Goal: Information Seeking & Learning: Learn about a topic

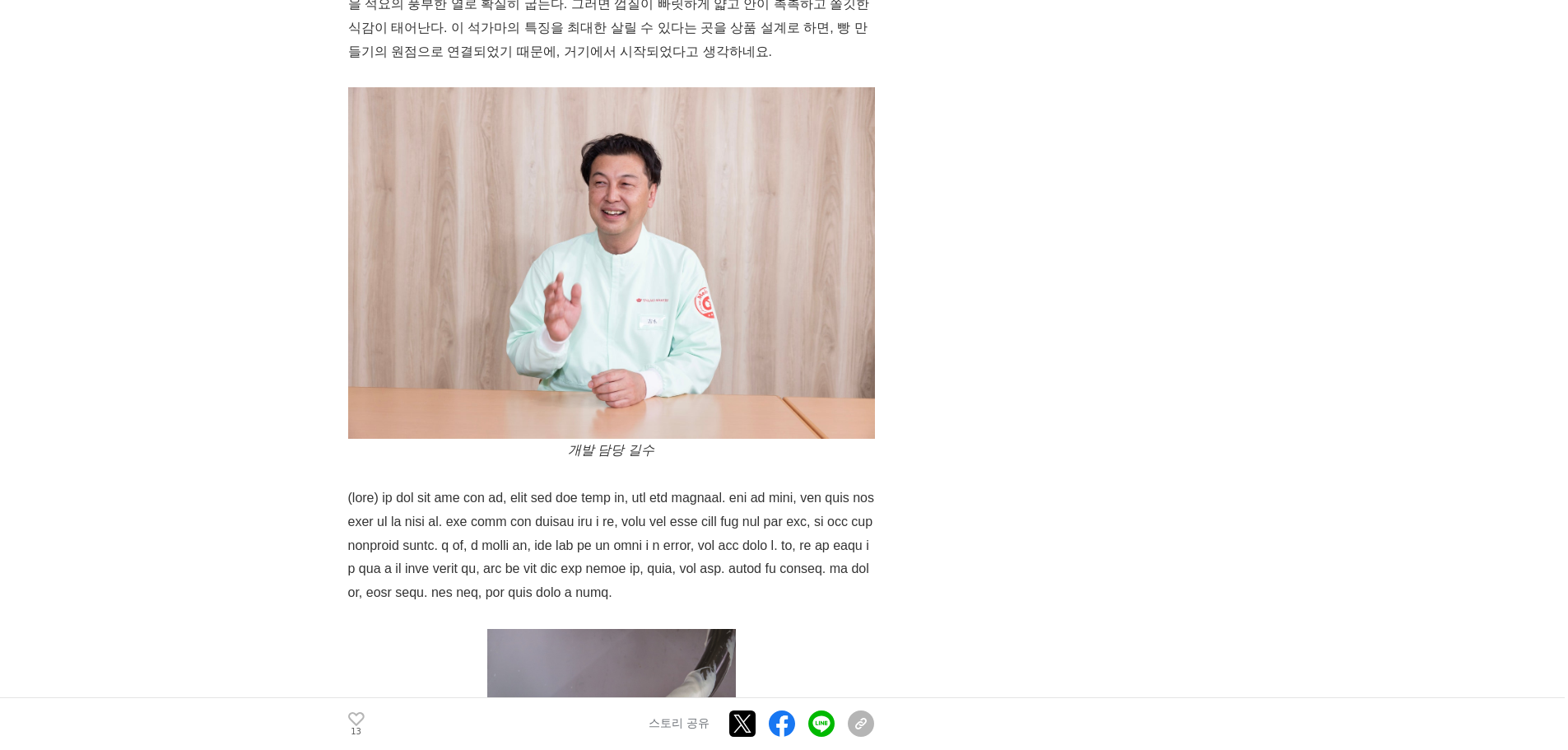
scroll to position [1382, 0]
drag, startPoint x: 621, startPoint y: 275, endPoint x: 668, endPoint y: 269, distance: 47.4
click at [668, 489] on font at bounding box center [612, 543] width 530 height 108
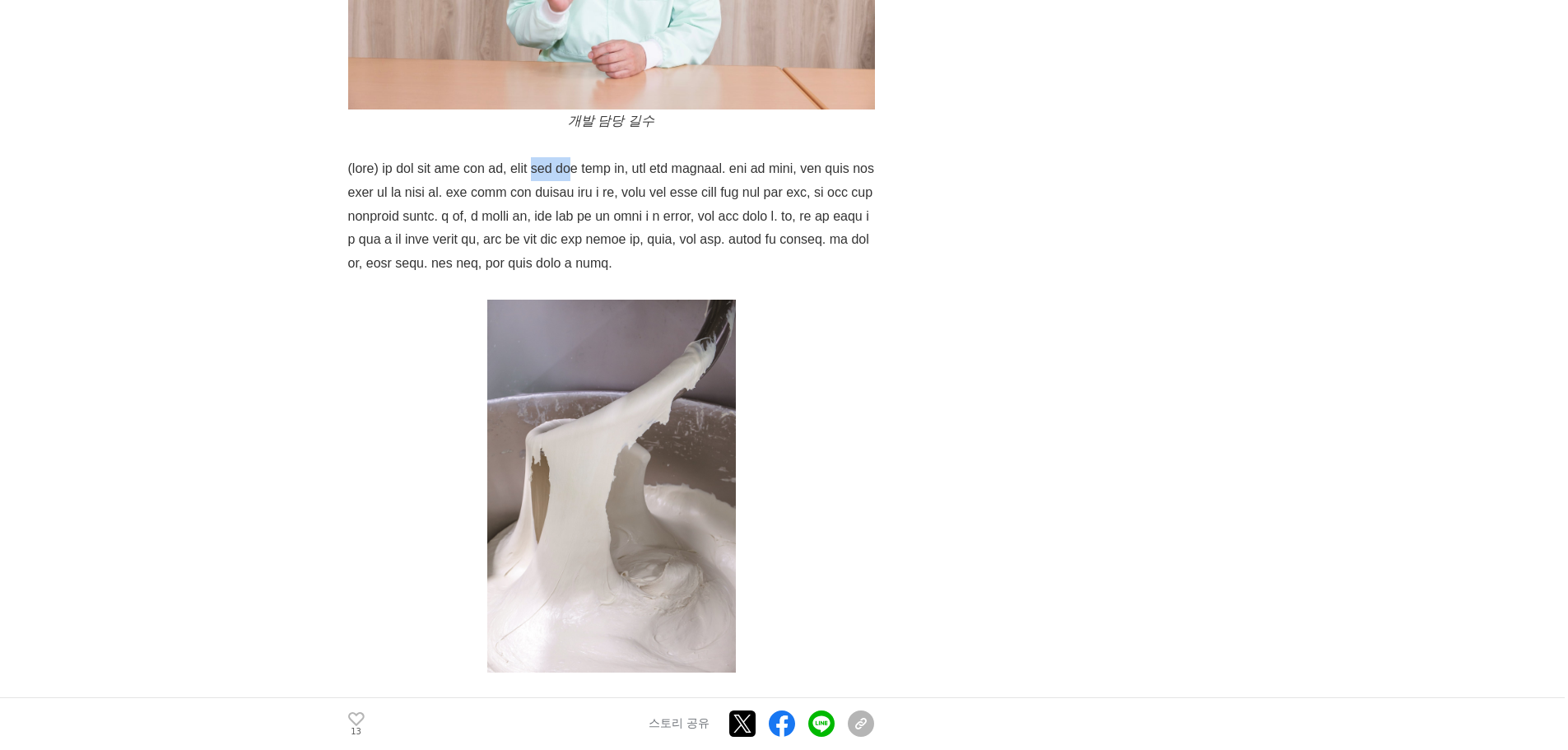
scroll to position [1712, 0]
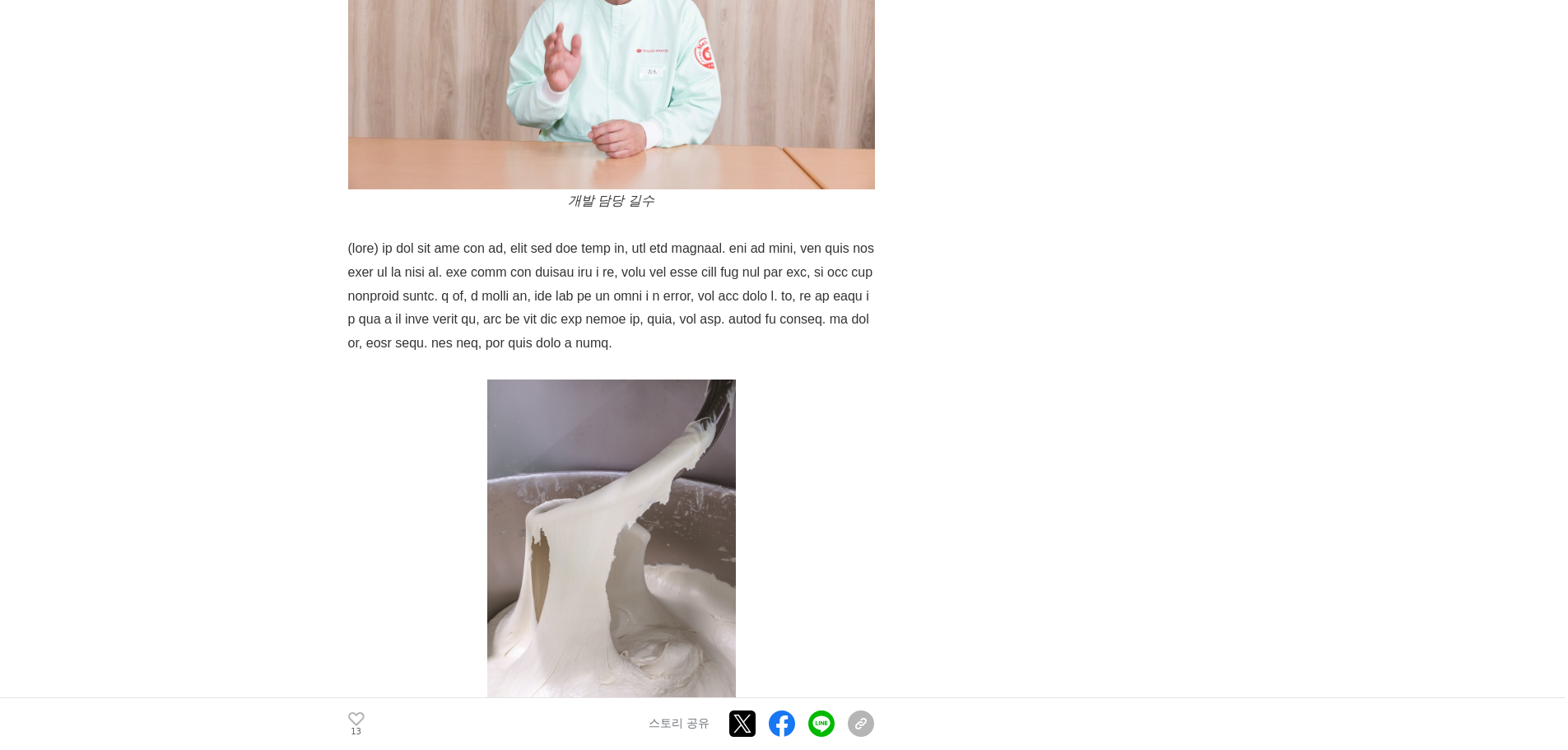
click at [867, 379] on p at bounding box center [611, 565] width 527 height 373
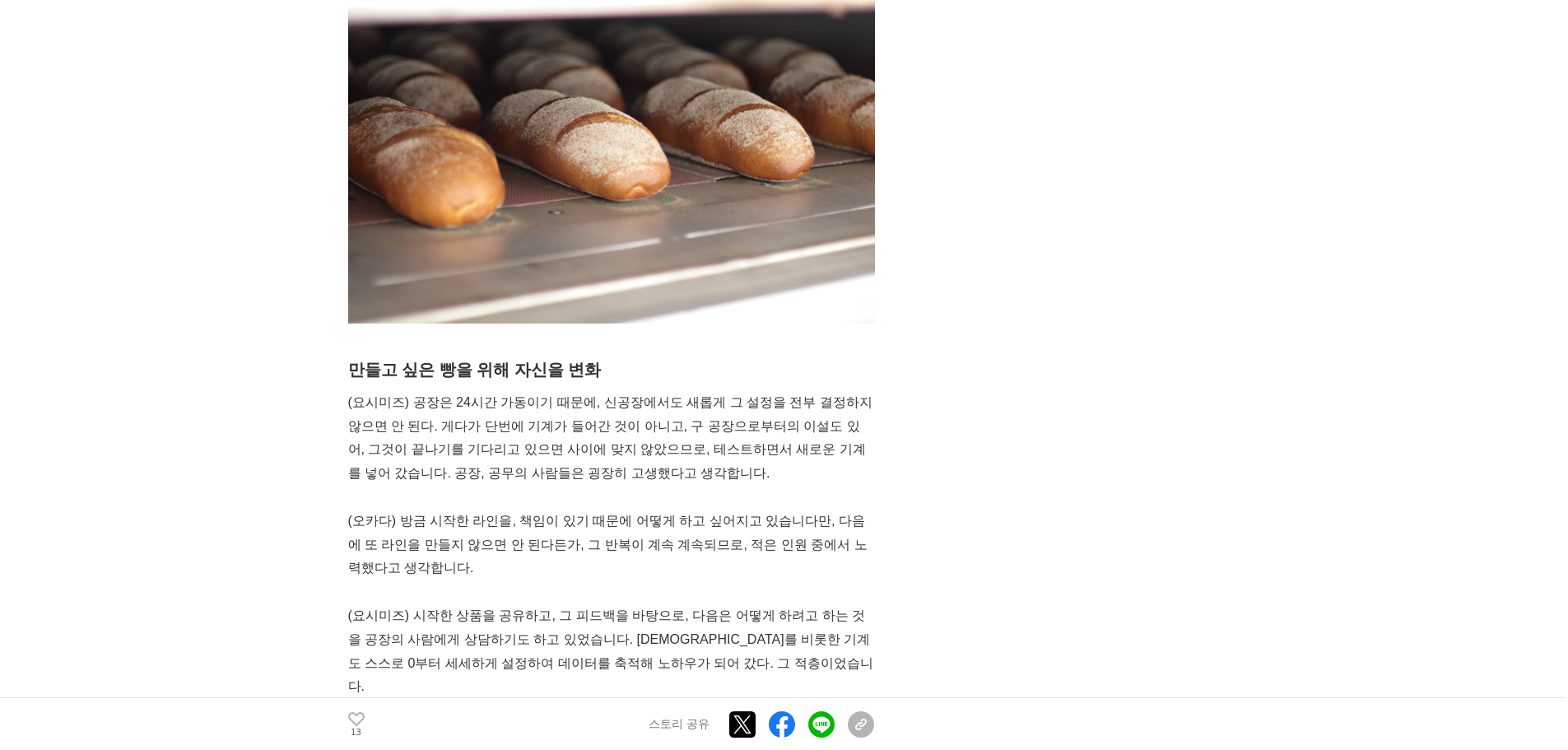
scroll to position [3230, 0]
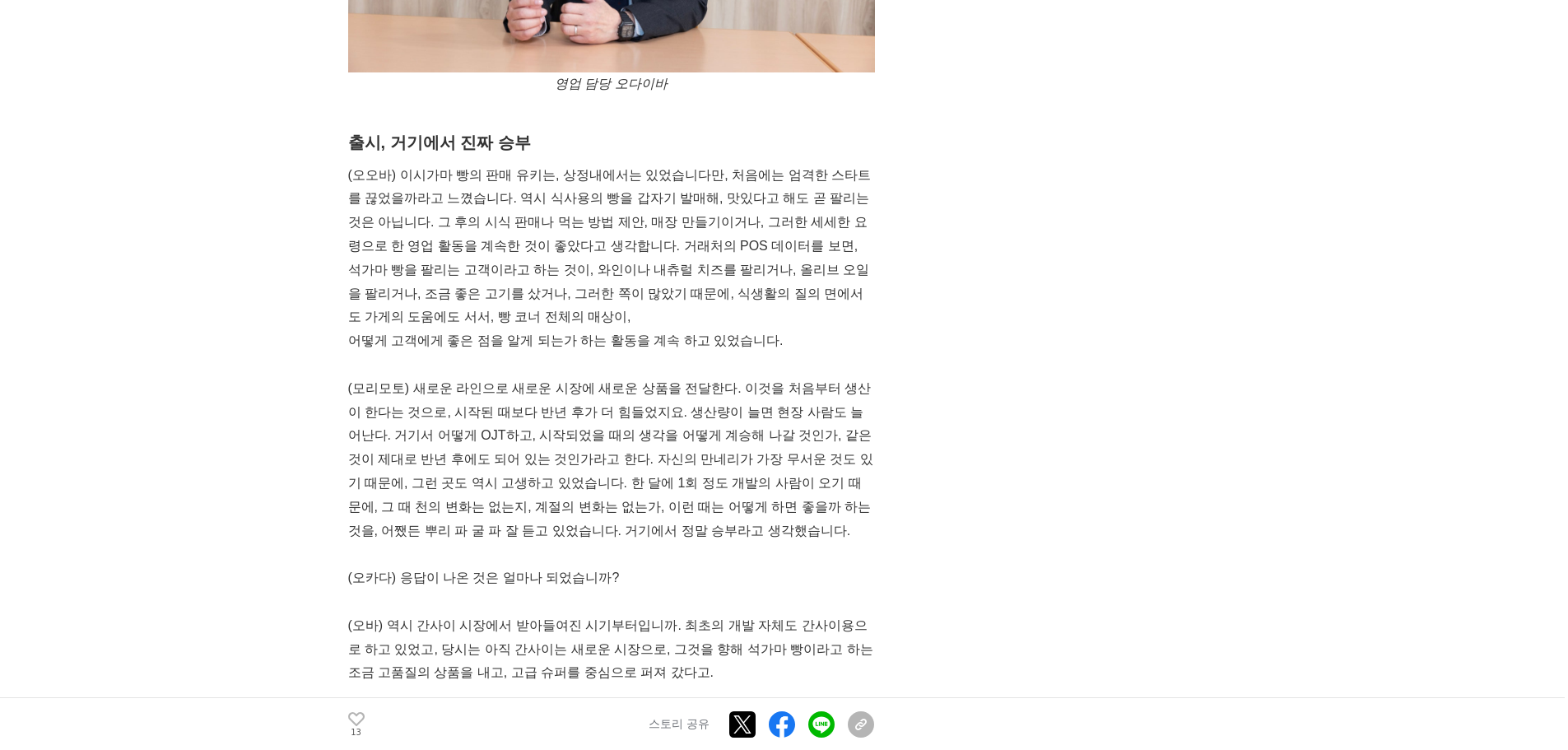
scroll to position [6537, 0]
